Goal: Navigation & Orientation: Find specific page/section

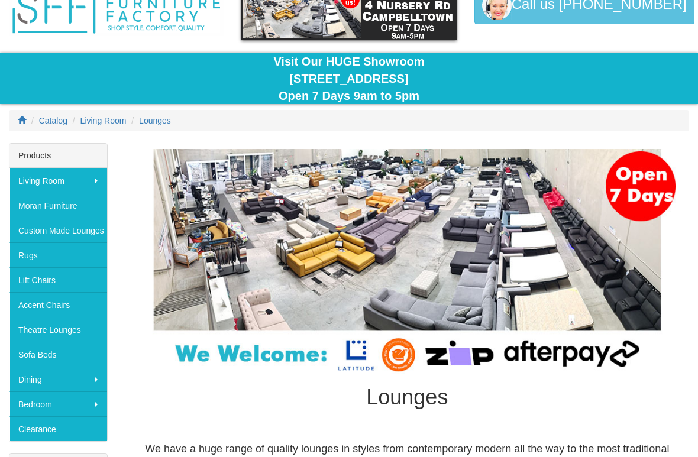
scroll to position [67, 0]
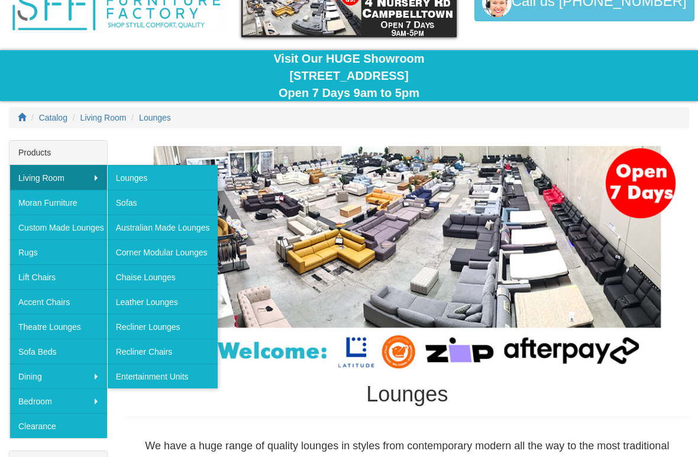
click at [183, 178] on link "Lounges" at bounding box center [162, 177] width 111 height 25
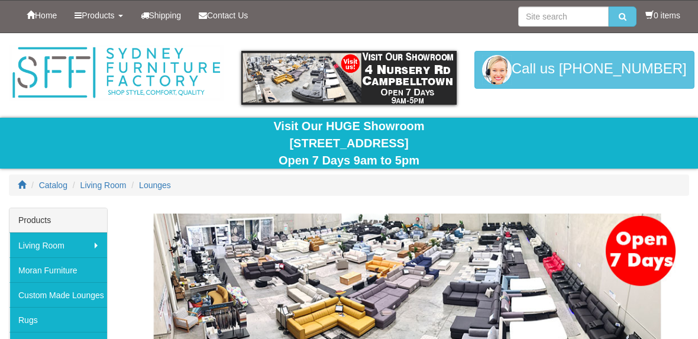
click at [600, 110] on div at bounding box center [349, 120] width 698 height 175
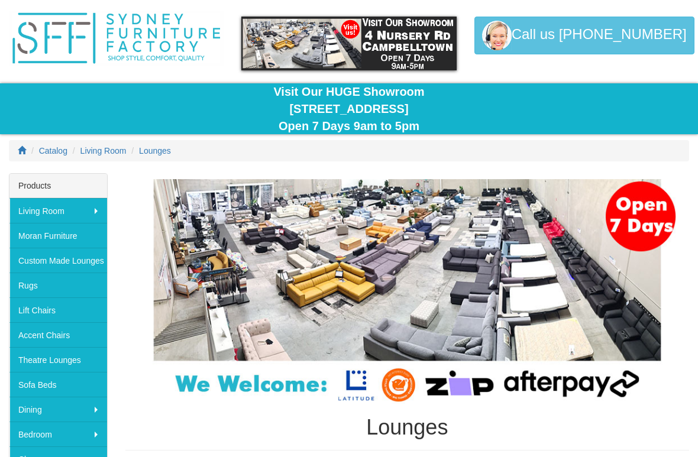
scroll to position [34, 0]
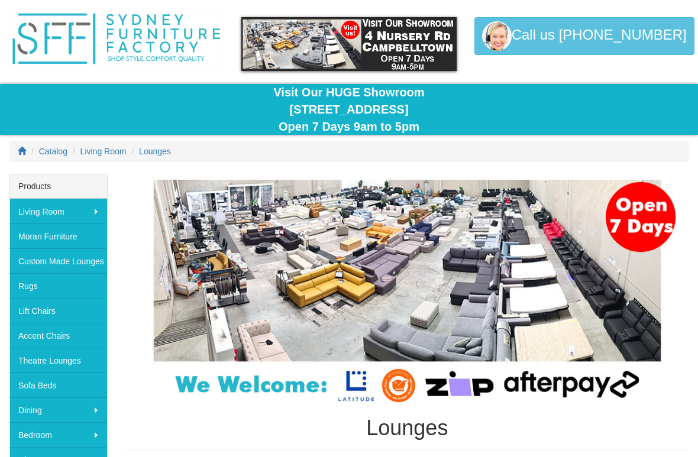
click at [610, 338] on div "Lounges" at bounding box center [407, 316] width 564 height 272
click at [672, 338] on div "Lounges" at bounding box center [407, 316] width 564 height 272
click at [683, 338] on img at bounding box center [407, 292] width 564 height 224
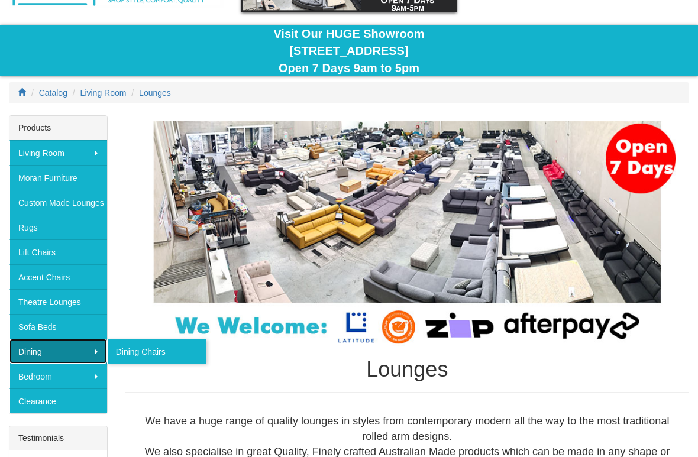
scroll to position [93, 0]
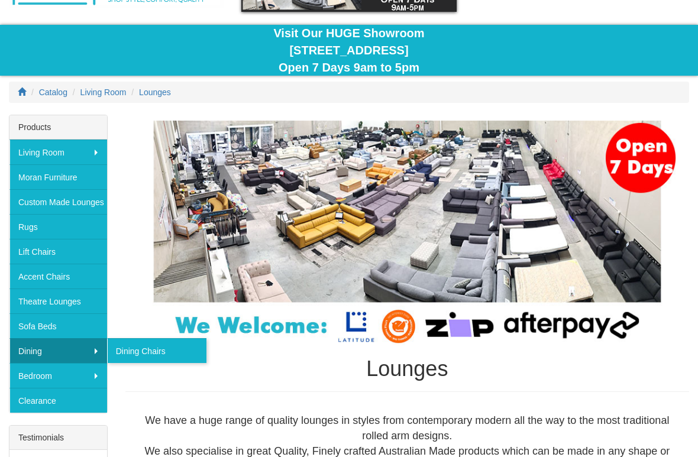
click at [156, 338] on link "Dining Chairs" at bounding box center [156, 350] width 99 height 25
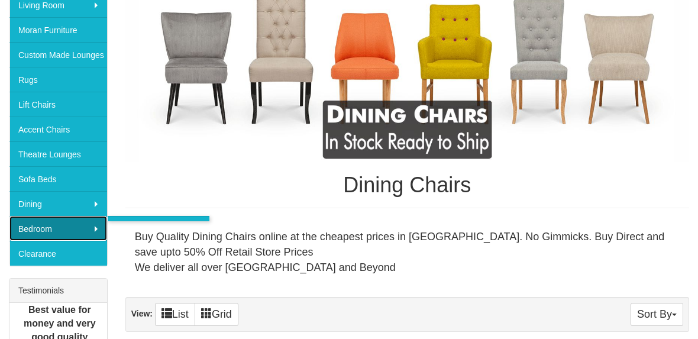
scroll to position [240, 0]
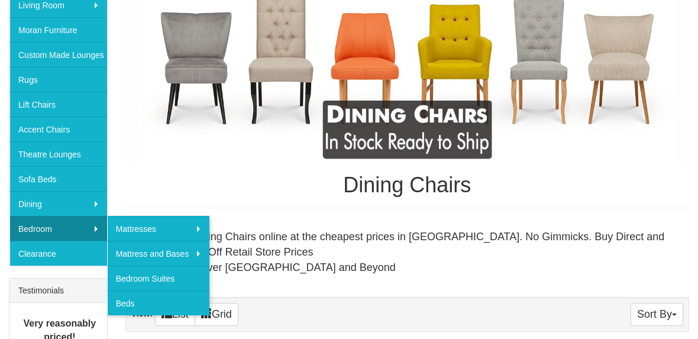
click at [176, 282] on link "Bedroom Suites" at bounding box center [158, 278] width 103 height 25
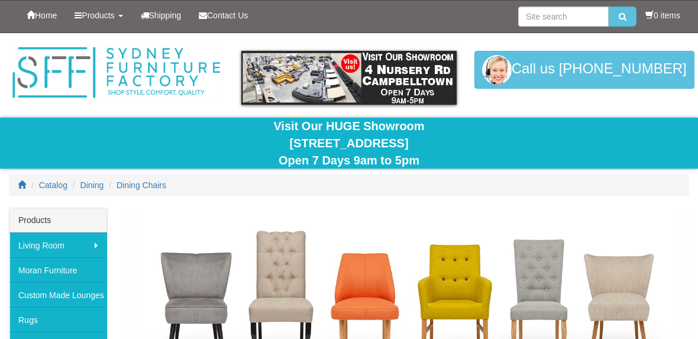
scroll to position [240, 0]
